Goal: Task Accomplishment & Management: Manage account settings

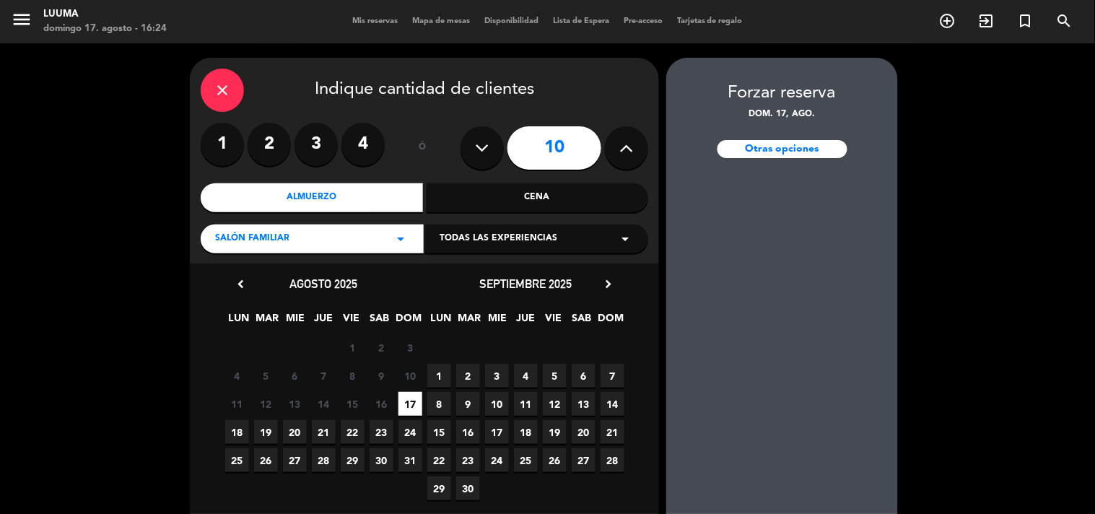
click at [215, 84] on icon "close" at bounding box center [222, 90] width 17 height 17
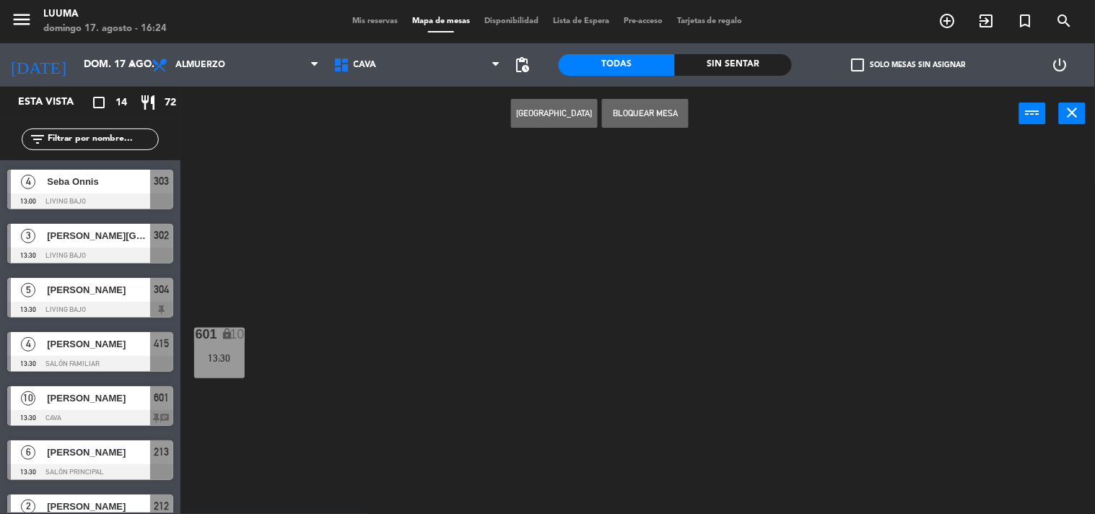
scroll to position [240, 0]
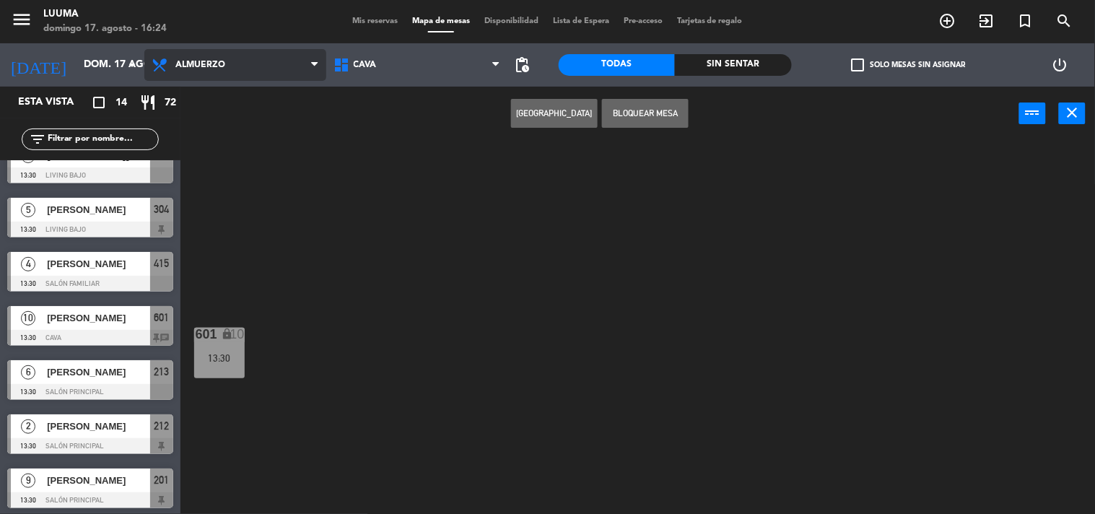
click at [287, 69] on span "Almuerzo" at bounding box center [235, 65] width 182 height 32
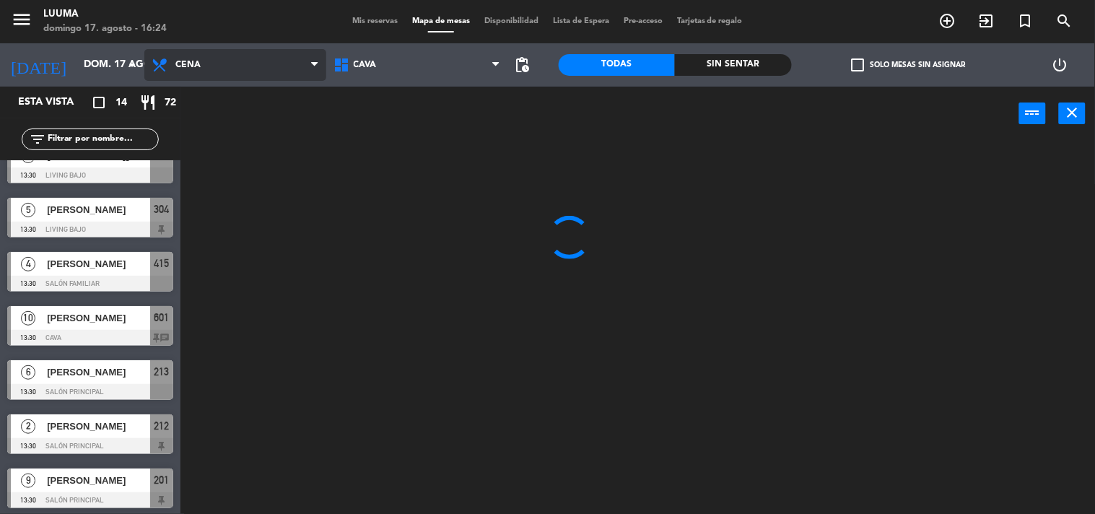
click at [271, 126] on ng-component "menu Luuma [PERSON_NAME] 17. [PERSON_NAME] - 16:24 Mis reservas Mapa de mesas D…" at bounding box center [547, 257] width 1095 height 514
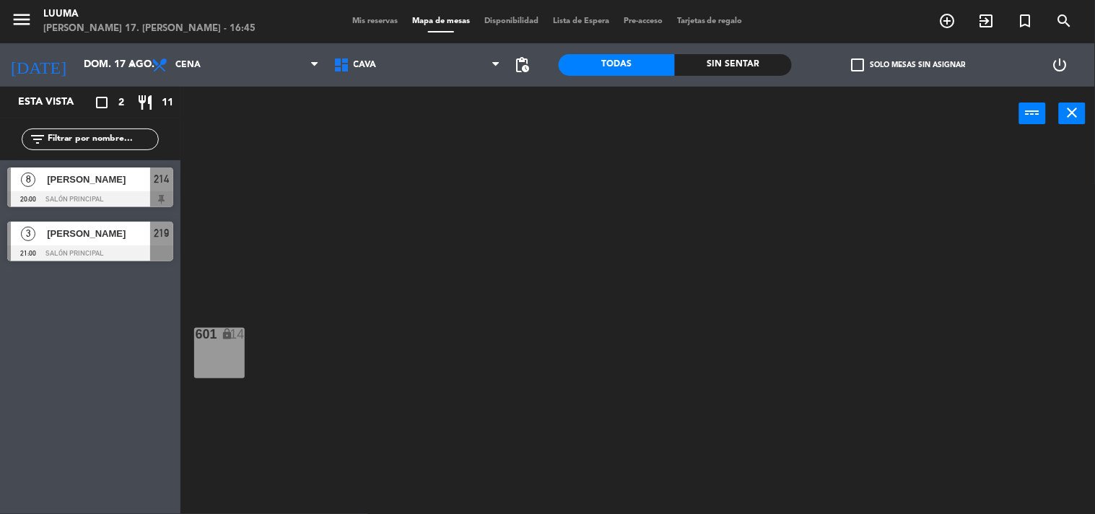
click at [352, 12] on div "menu Luuma [PERSON_NAME] 17. [PERSON_NAME] - 16:45 Mis reservas Mapa de mesas D…" at bounding box center [547, 21] width 1095 height 43
click at [354, 15] on div "Mis reservas Mapa de mesas Disponibilidad Lista de Espera Pre-acceso Tarjetas d…" at bounding box center [547, 21] width 405 height 13
click at [361, 19] on span "Mis reservas" at bounding box center [375, 21] width 60 height 8
